Goal: Information Seeking & Learning: Stay updated

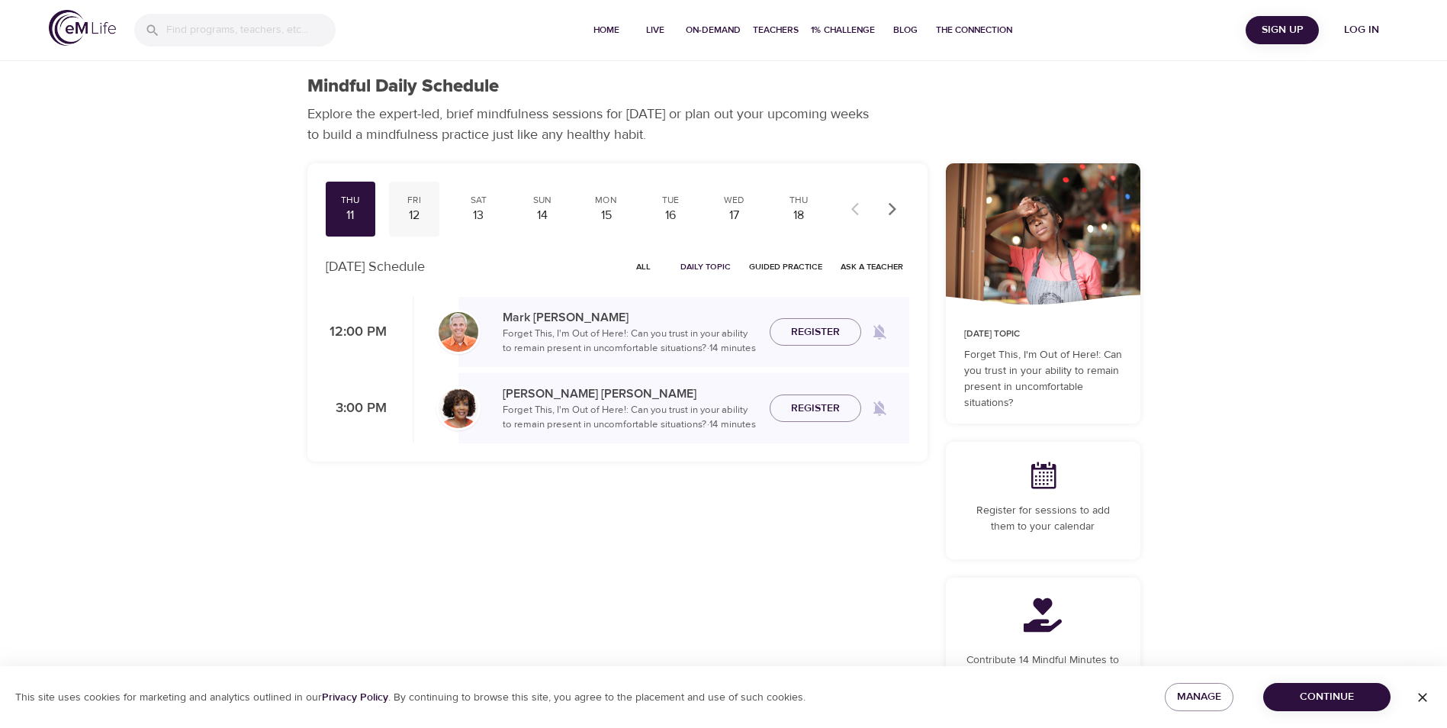
click at [424, 211] on div "12" at bounding box center [414, 216] width 38 height 18
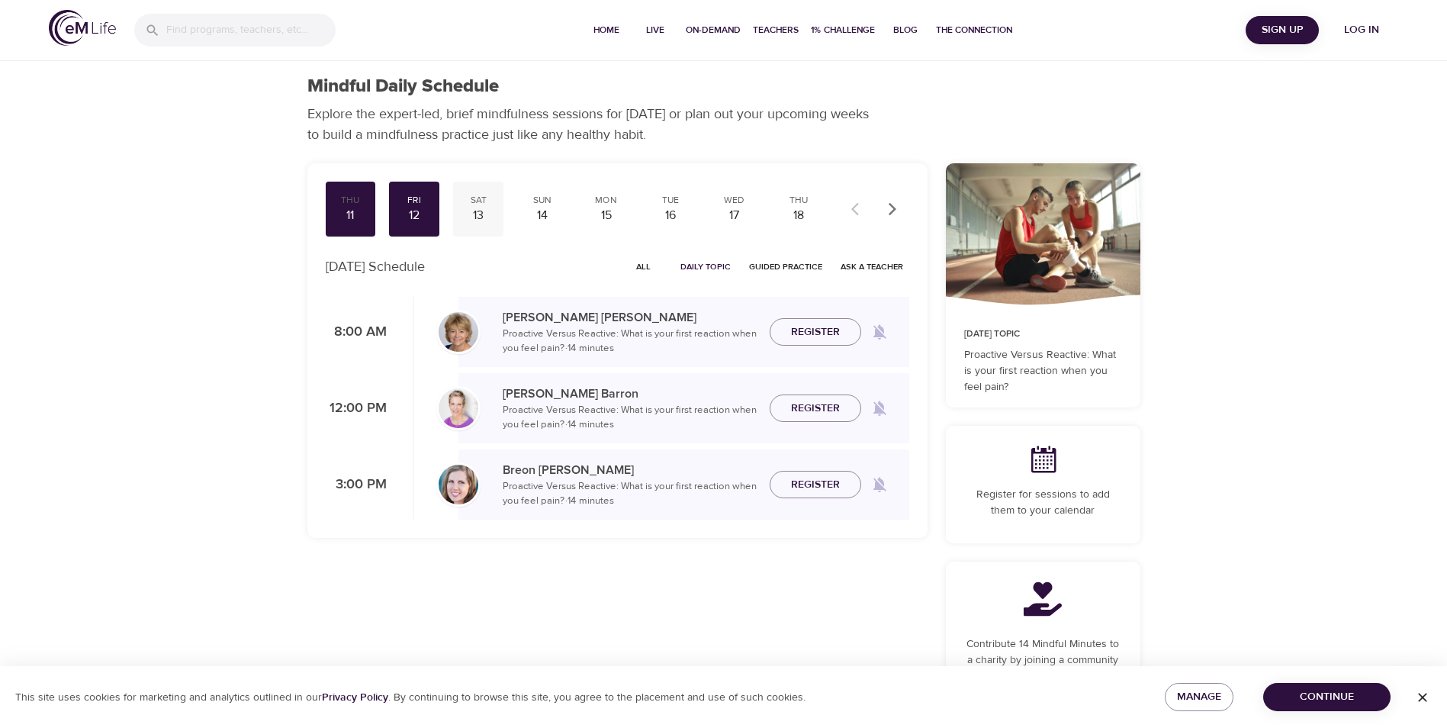
click at [472, 213] on div "13" at bounding box center [478, 216] width 38 height 18
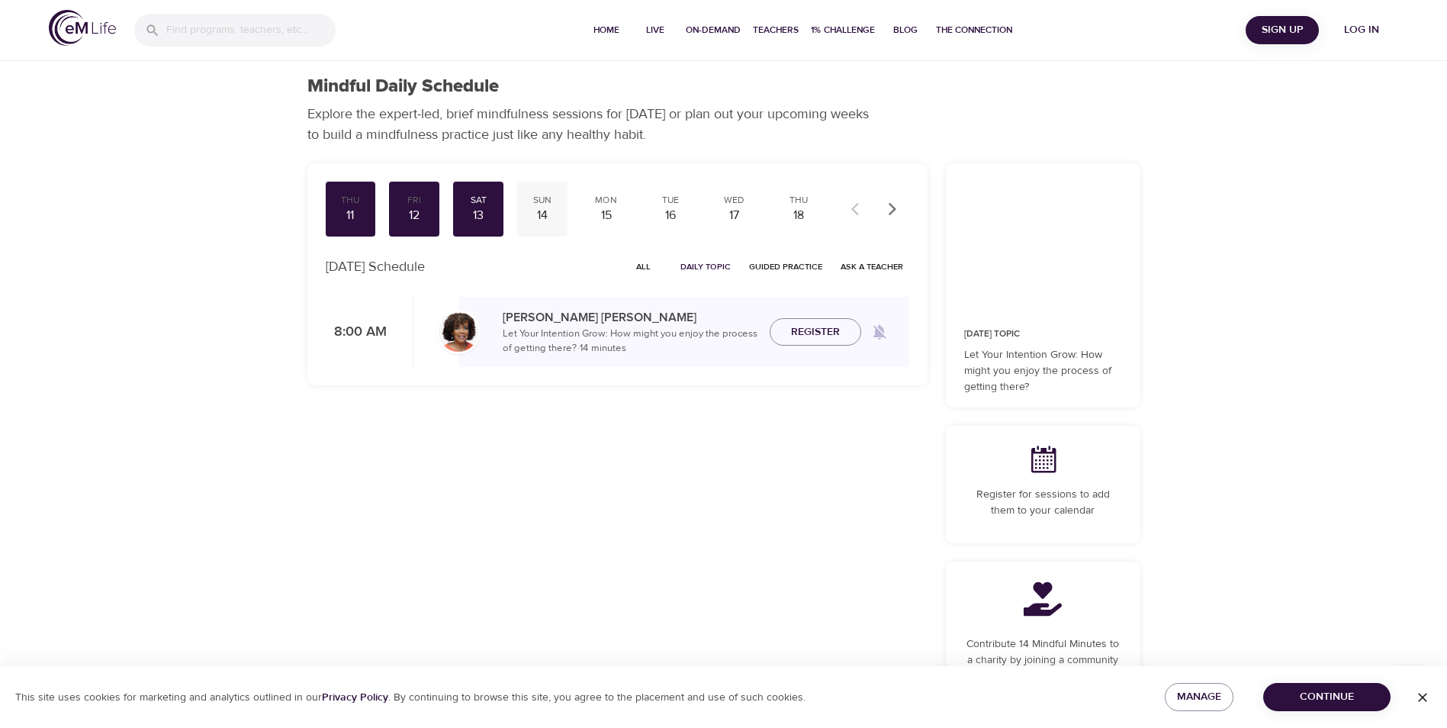
click at [542, 221] on div "14" at bounding box center [542, 216] width 38 height 18
click at [620, 224] on div "Mon 15" at bounding box center [606, 209] width 50 height 55
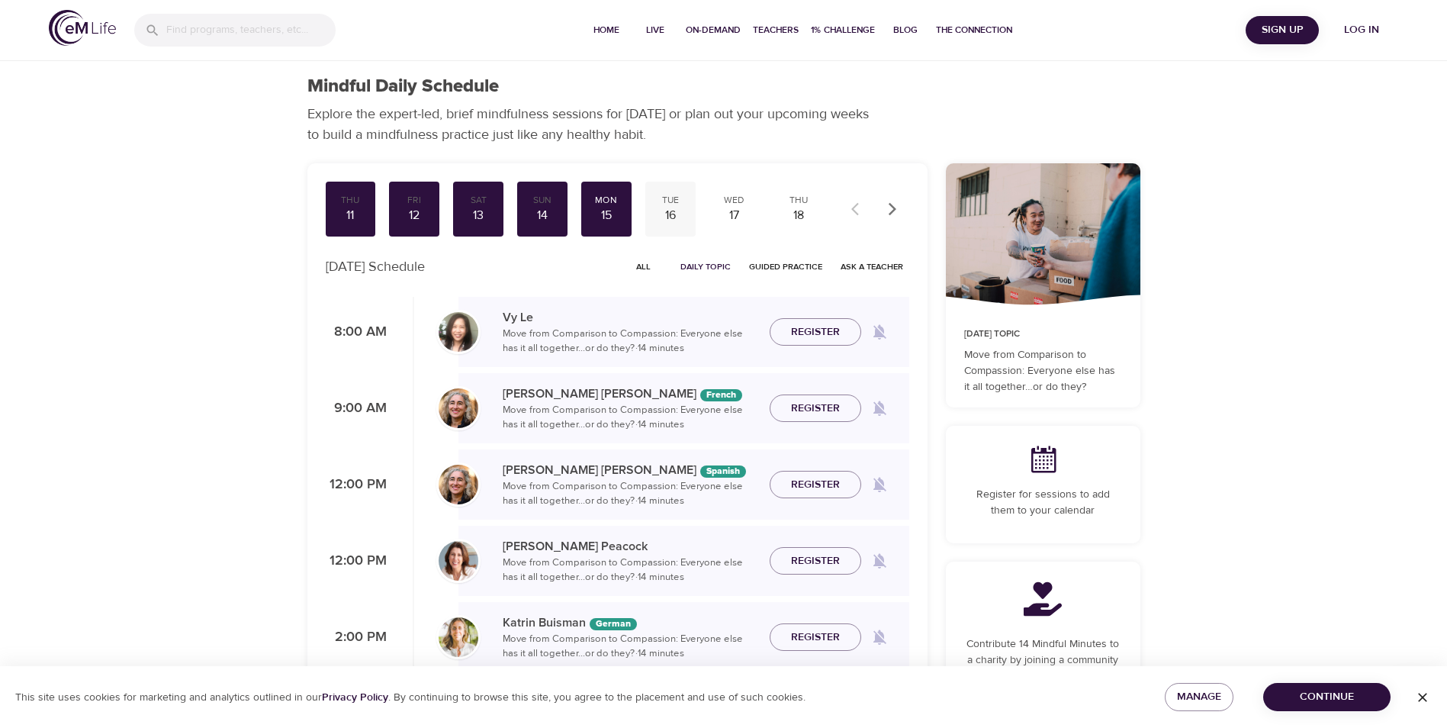
click at [674, 226] on div "Tue 16" at bounding box center [670, 209] width 50 height 55
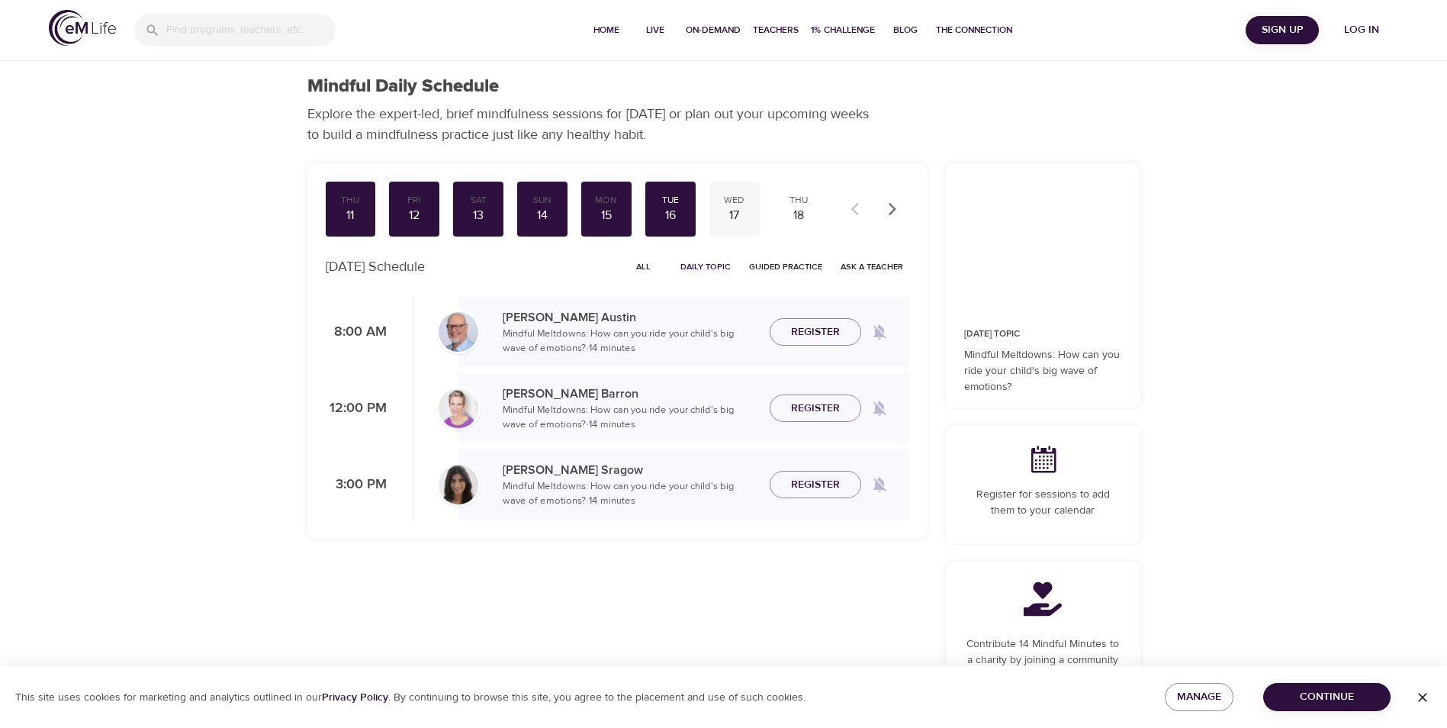
click at [731, 225] on div "Wed 17" at bounding box center [734, 209] width 50 height 55
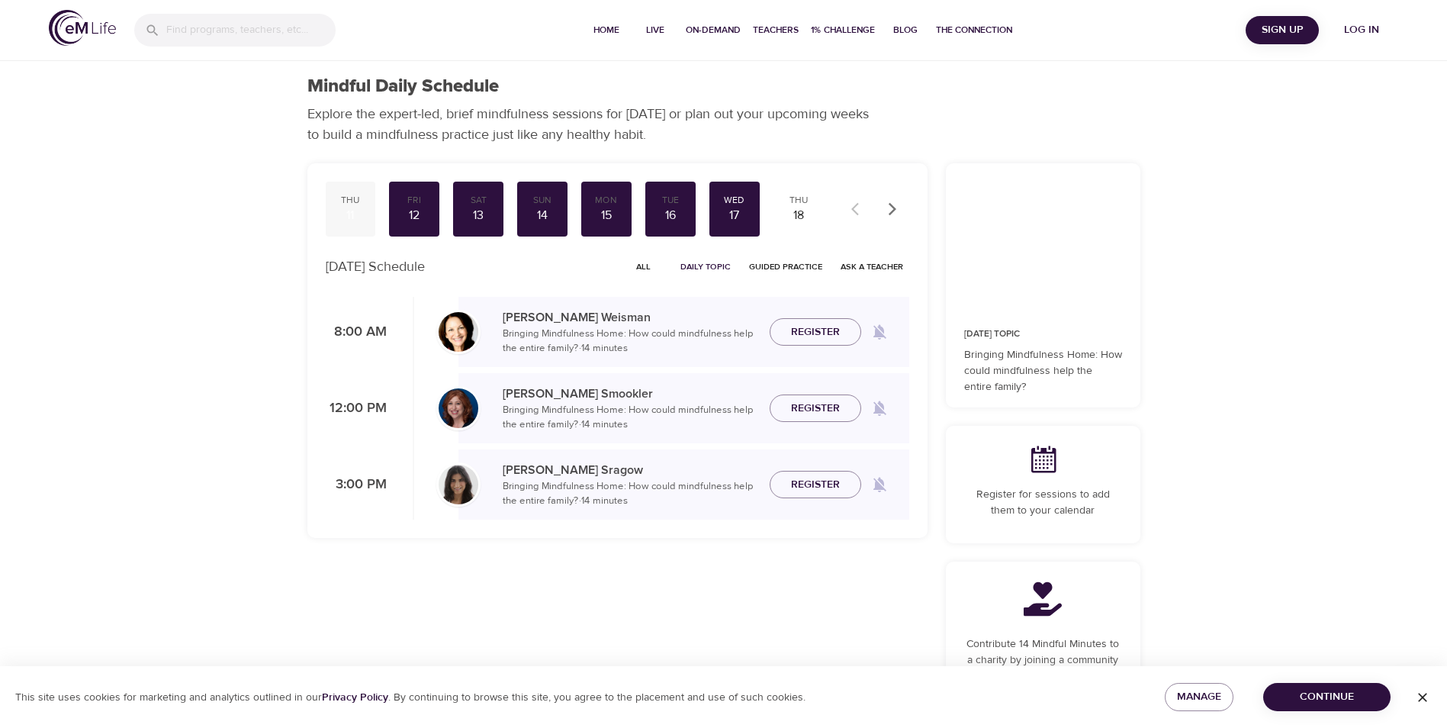
click at [361, 218] on div "11" at bounding box center [351, 216] width 38 height 18
